Goal: Use online tool/utility: Utilize a website feature to perform a specific function

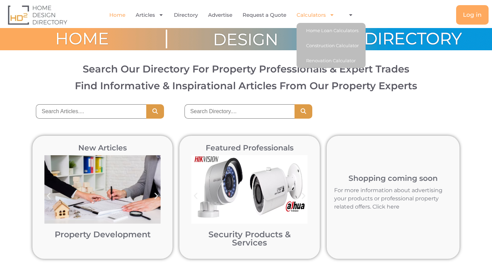
click at [326, 12] on span "Menu" at bounding box center [330, 15] width 9 height 12
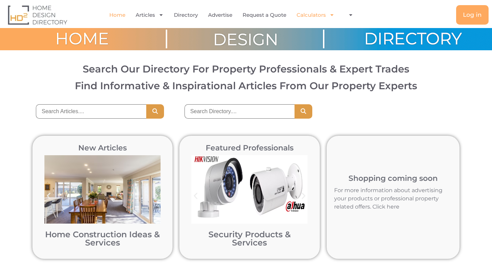
click at [326, 15] on span "Menu" at bounding box center [330, 15] width 9 height 12
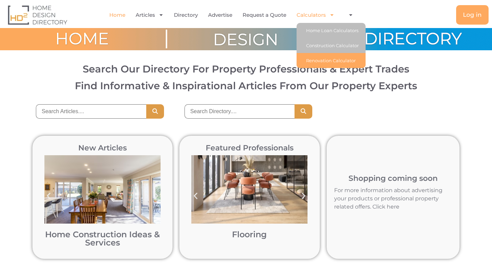
click at [333, 57] on link "Renovation Calculator" at bounding box center [330, 60] width 69 height 15
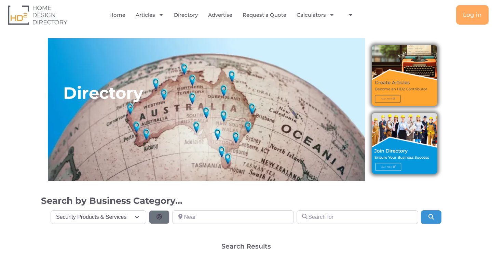
select select "1306"
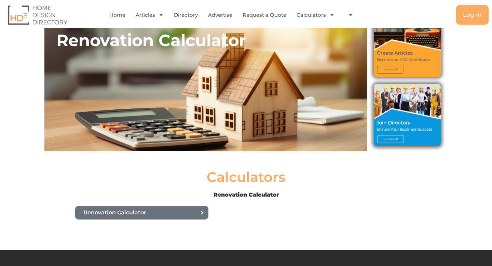
scroll to position [90, 0]
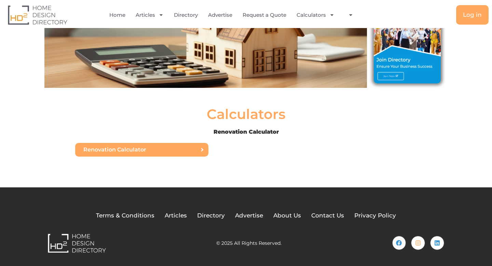
click at [144, 147] on span "Renovation Calculator" at bounding box center [114, 149] width 63 height 5
